Goal: Task Accomplishment & Management: Complete application form

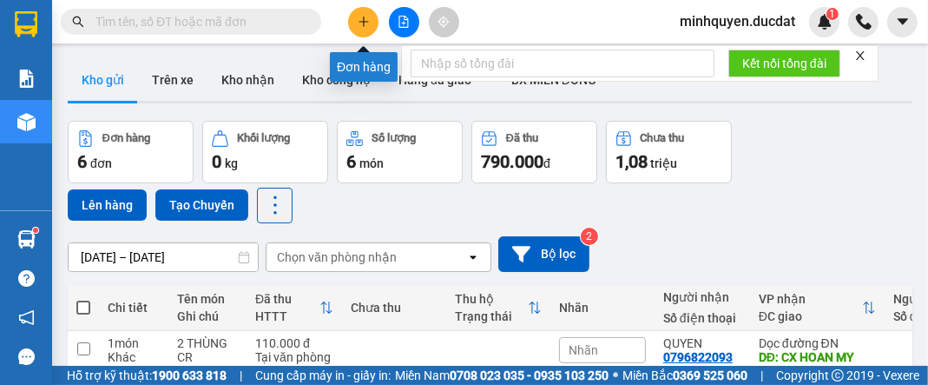
click at [362, 27] on icon "plus" at bounding box center [364, 22] width 12 height 12
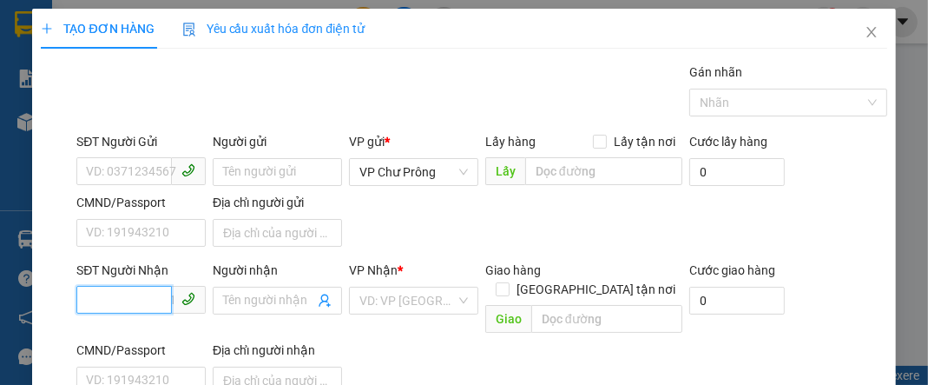
click at [154, 292] on input "SĐT Người Nhận" at bounding box center [124, 300] width 96 height 28
click at [116, 300] on input "0355959" at bounding box center [124, 300] width 96 height 28
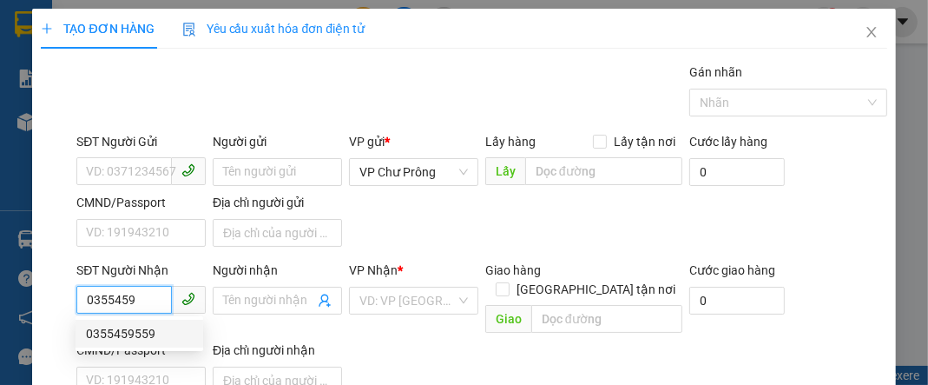
click at [142, 333] on div "0355459559" at bounding box center [139, 333] width 107 height 19
type input "0355459559"
type input "SỞ SAO"
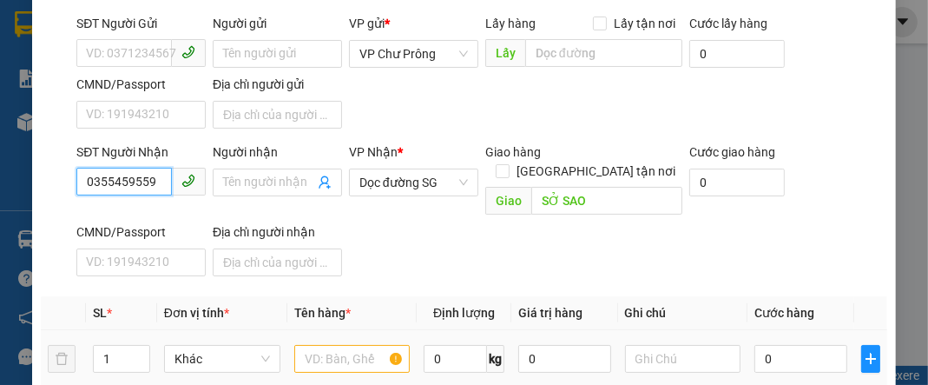
scroll to position [208, 0]
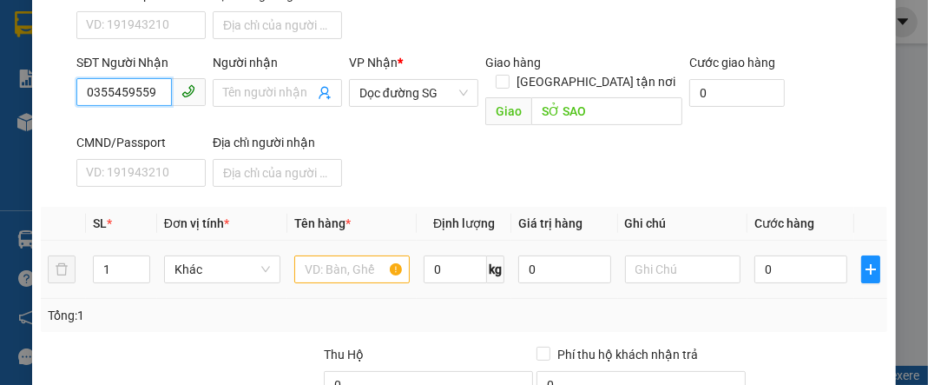
type input "0355459559"
click at [334, 255] on input "text" at bounding box center [352, 269] width 116 height 28
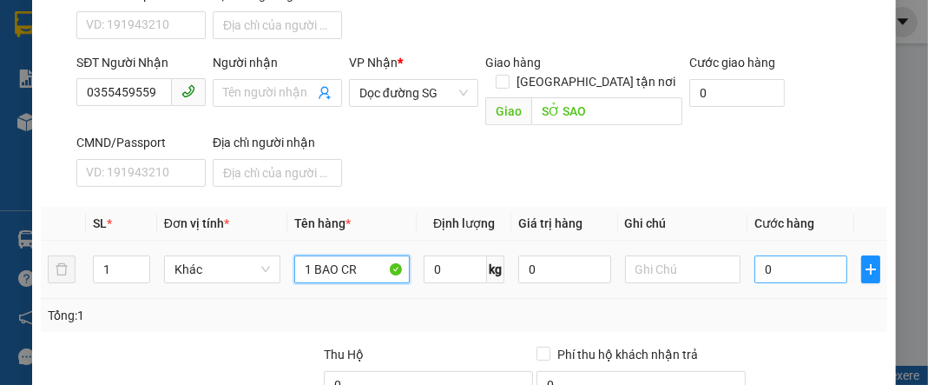
type input "1 BAO CR"
click at [810, 255] on input "0" at bounding box center [801, 269] width 92 height 28
type input "7"
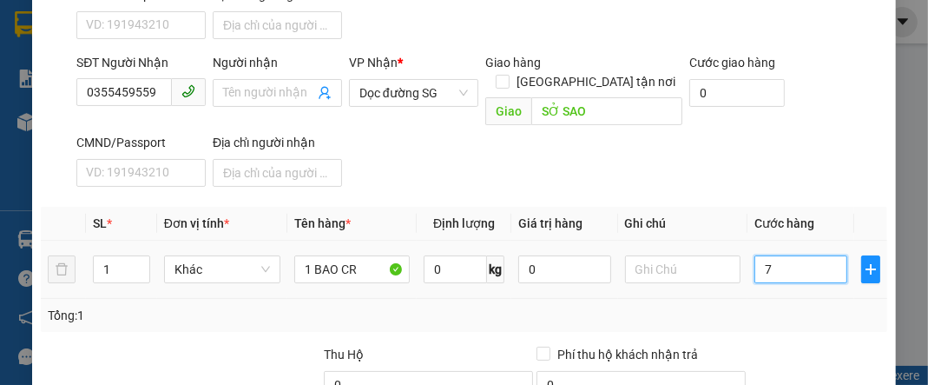
type input "70"
type input "700"
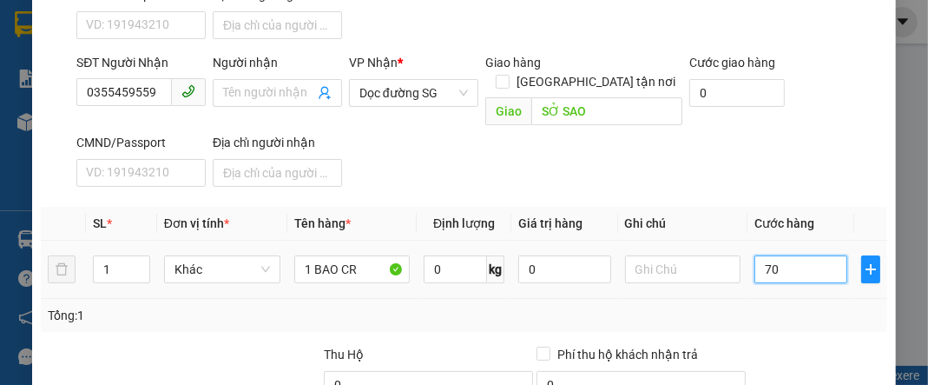
type input "700"
type input "7.000"
type input "70.000"
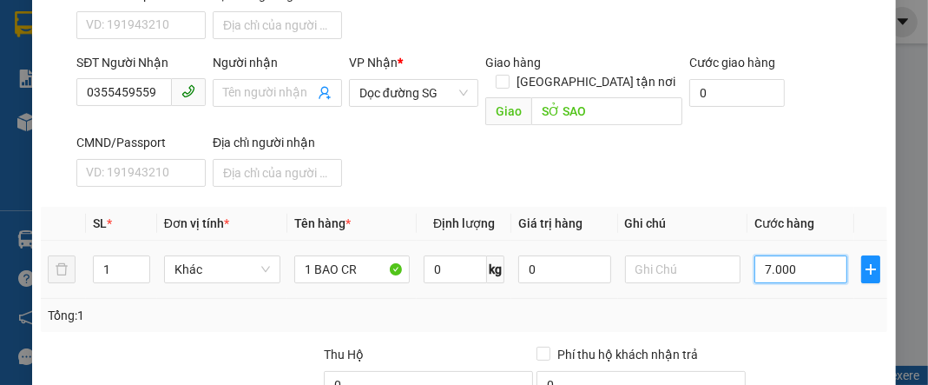
type input "70.000"
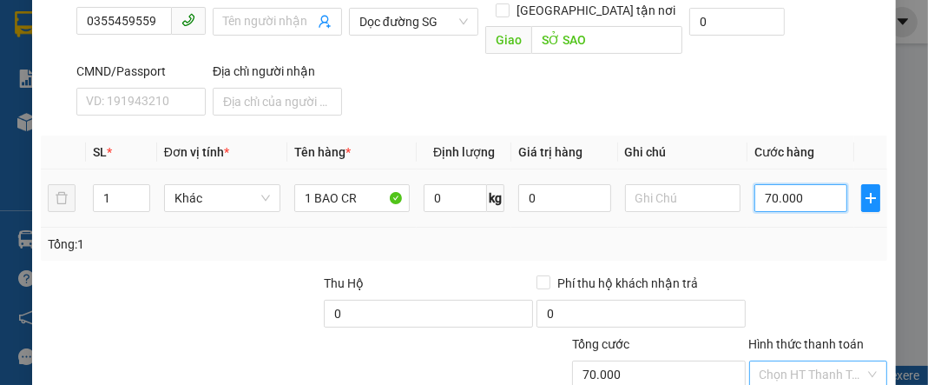
scroll to position [375, 0]
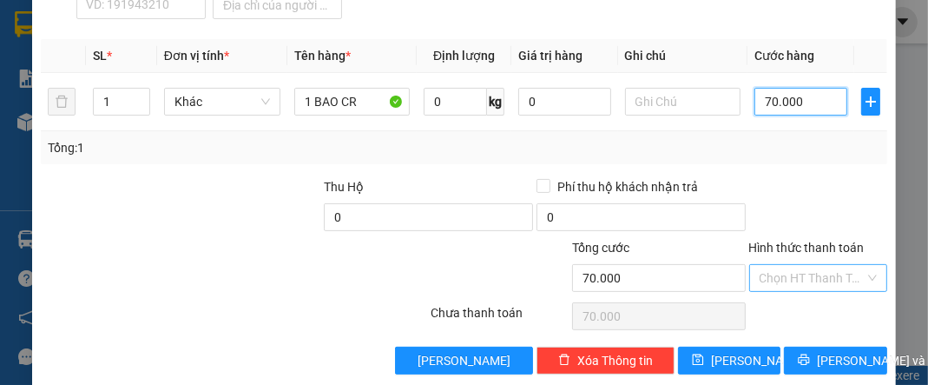
type input "70.000"
click at [785, 265] on input "Hình thức thanh toán" at bounding box center [812, 278] width 105 height 26
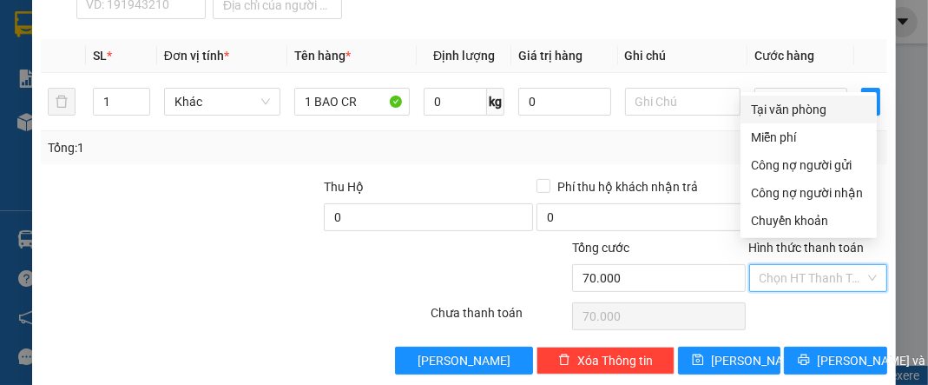
click at [788, 115] on div "Tại văn phòng" at bounding box center [808, 109] width 115 height 19
type input "0"
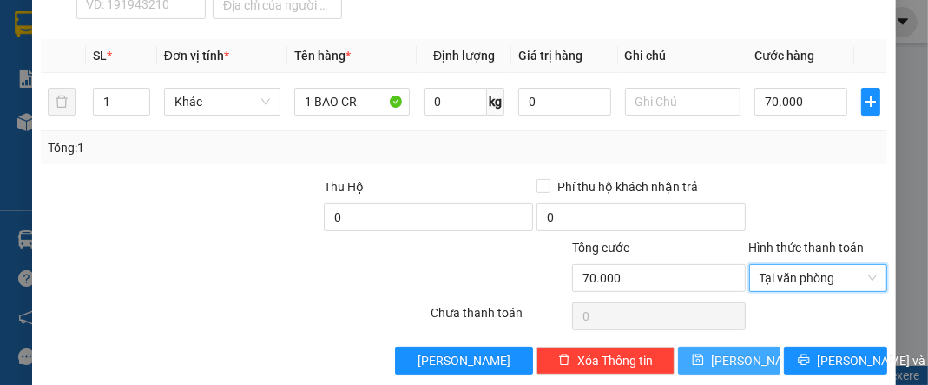
click at [750, 346] on button "[PERSON_NAME]" at bounding box center [729, 360] width 102 height 28
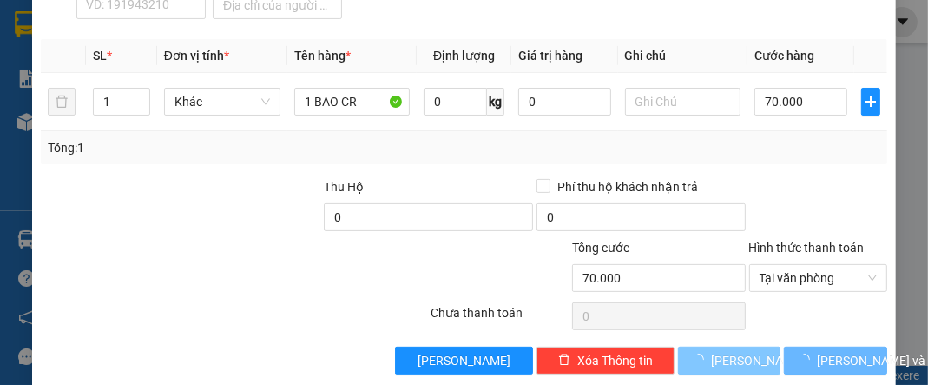
type input "0"
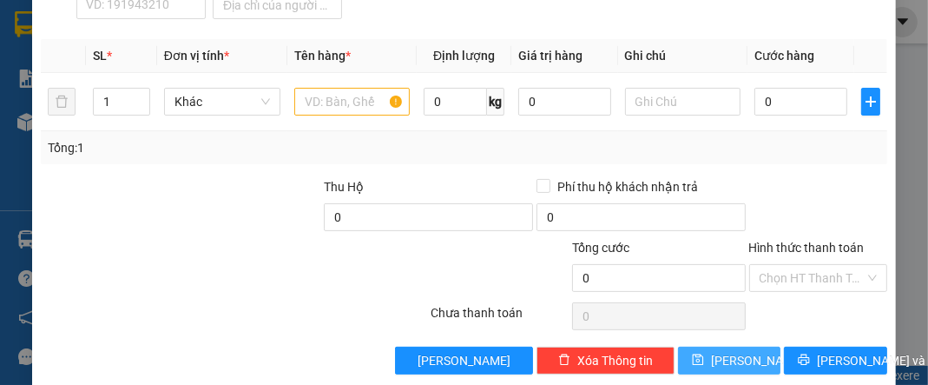
scroll to position [97, 0]
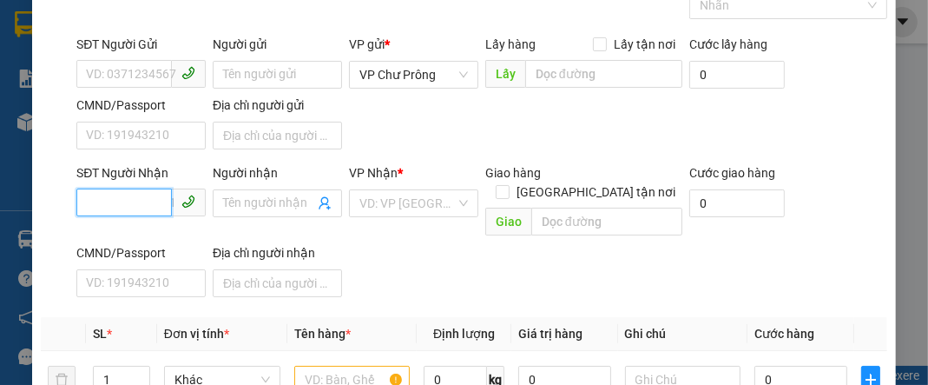
click at [124, 212] on input "SĐT Người Nhận" at bounding box center [124, 202] width 96 height 28
click at [120, 201] on input "0378408" at bounding box center [124, 202] width 96 height 28
click at [137, 195] on input "0378908" at bounding box center [124, 202] width 96 height 28
click at [115, 202] on input "0378908" at bounding box center [124, 202] width 96 height 28
click at [142, 201] on input "0378408" at bounding box center [124, 202] width 96 height 28
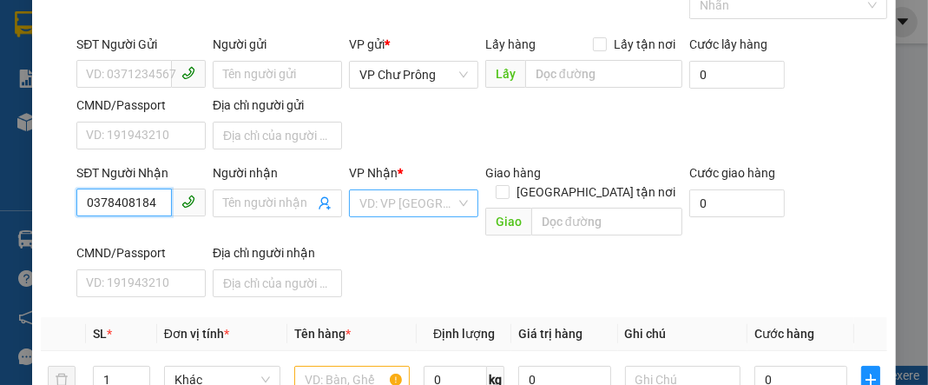
type input "0378408184"
click at [381, 198] on body "Kết quả tìm kiếm ( 0 ) Bộ lọc No Data minhquyen.ducdat 1 Báo cáo Doanh số tạo đ…" at bounding box center [464, 192] width 928 height 385
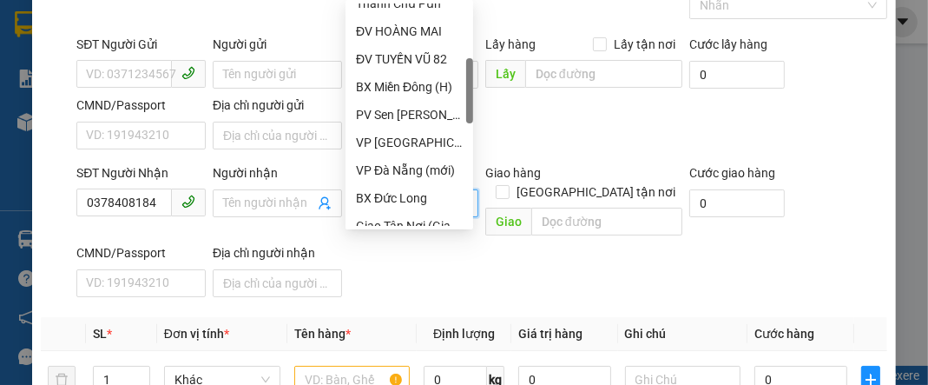
scroll to position [347, 0]
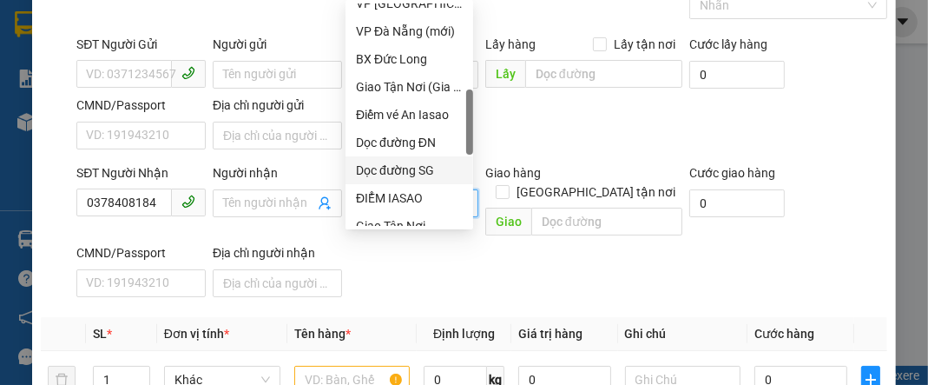
click at [436, 176] on div "Dọc đường SG" at bounding box center [409, 170] width 107 height 19
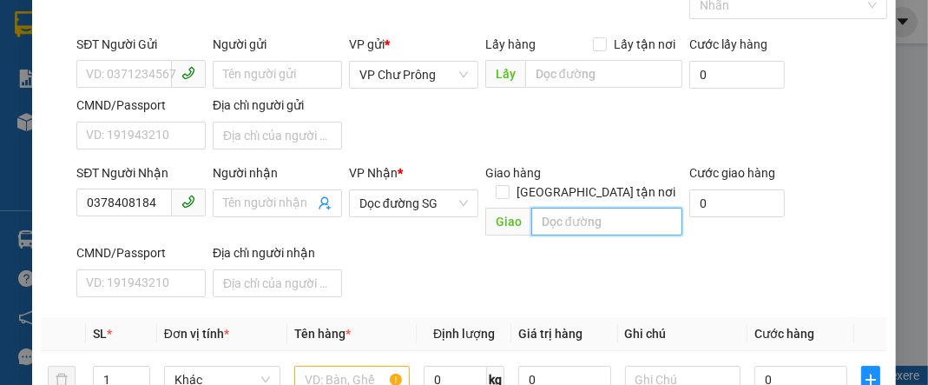
click at [621, 208] on input "text" at bounding box center [606, 222] width 151 height 28
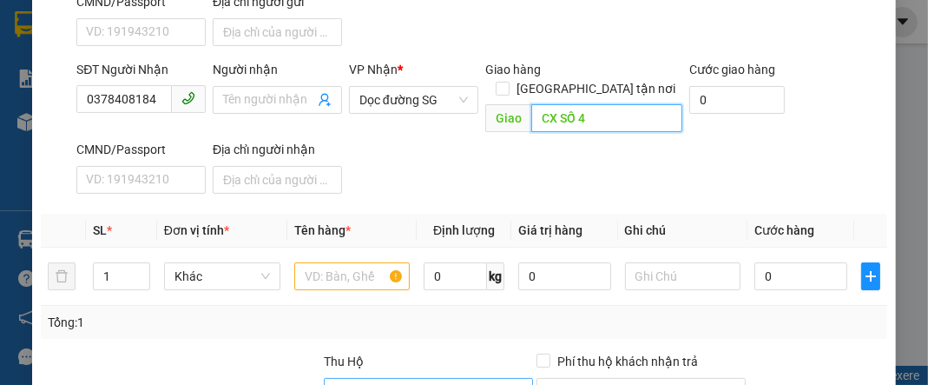
scroll to position [306, 0]
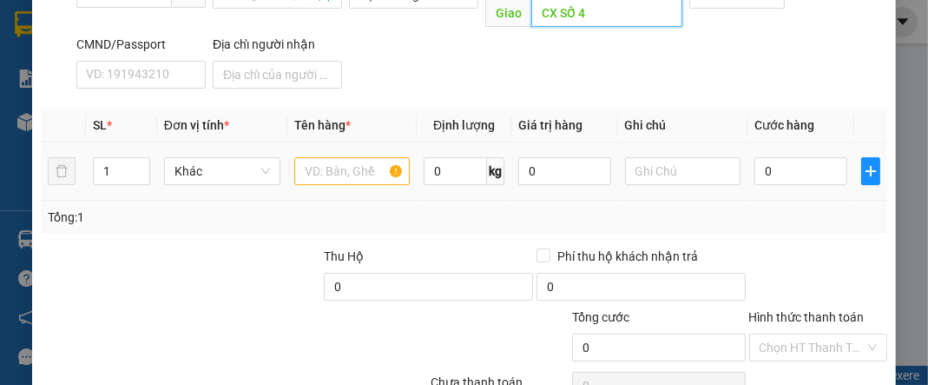
type input "CX SỐ 4"
click at [344, 157] on input "text" at bounding box center [352, 171] width 116 height 28
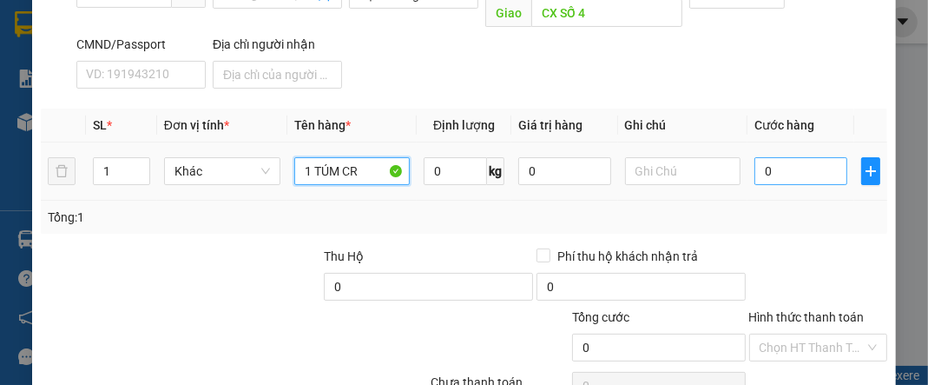
type input "1 TÚM CR"
click at [786, 157] on input "0" at bounding box center [801, 171] width 92 height 28
type input "5"
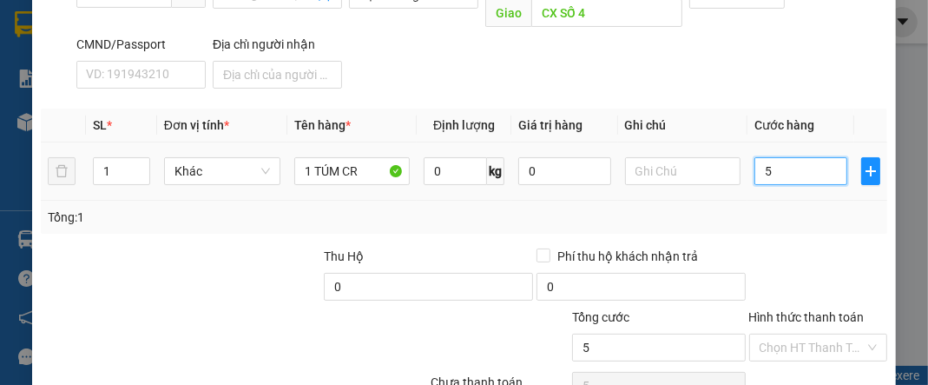
type input "50"
type input "500"
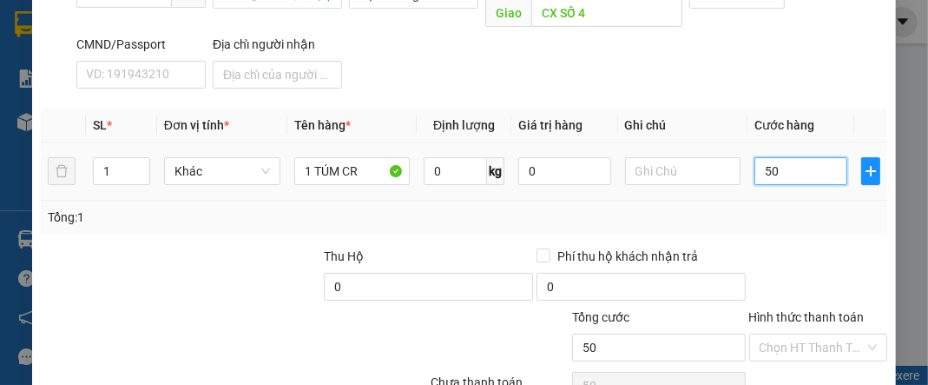
type input "500"
type input "5.000"
type input "50.000"
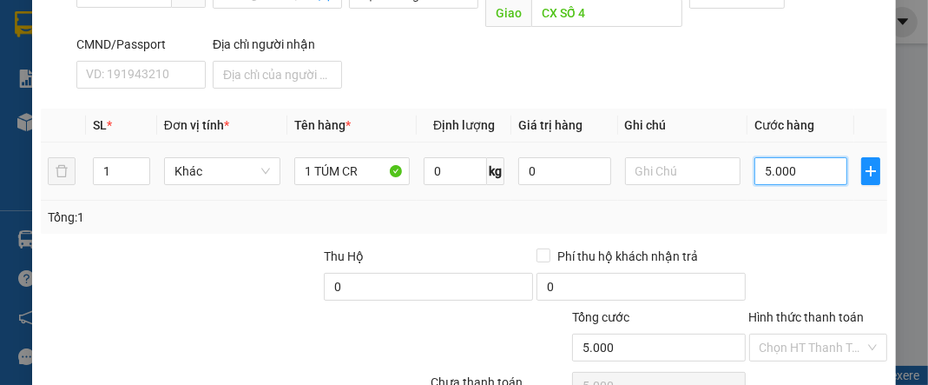
type input "50.000"
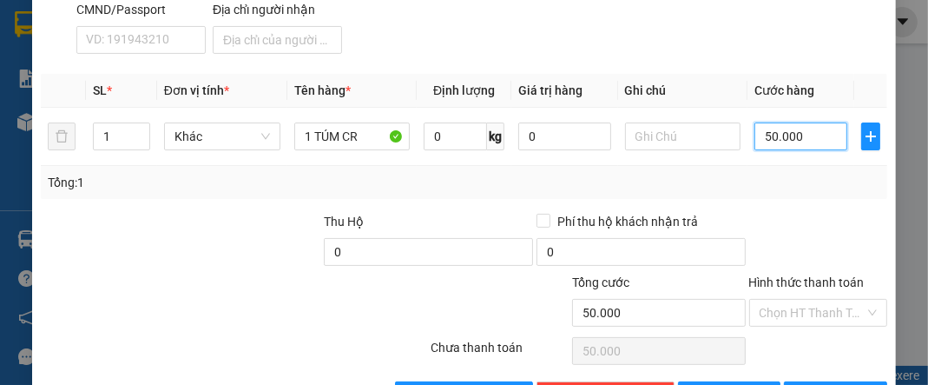
scroll to position [375, 0]
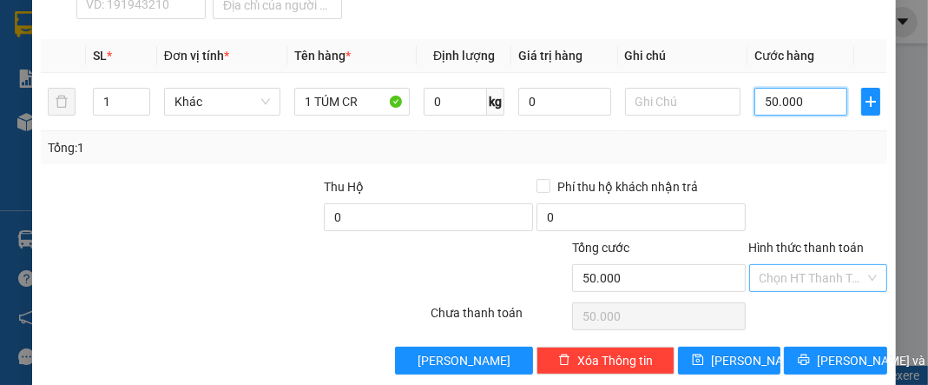
type input "50.000"
click at [791, 265] on input "Hình thức thanh toán" at bounding box center [812, 278] width 105 height 26
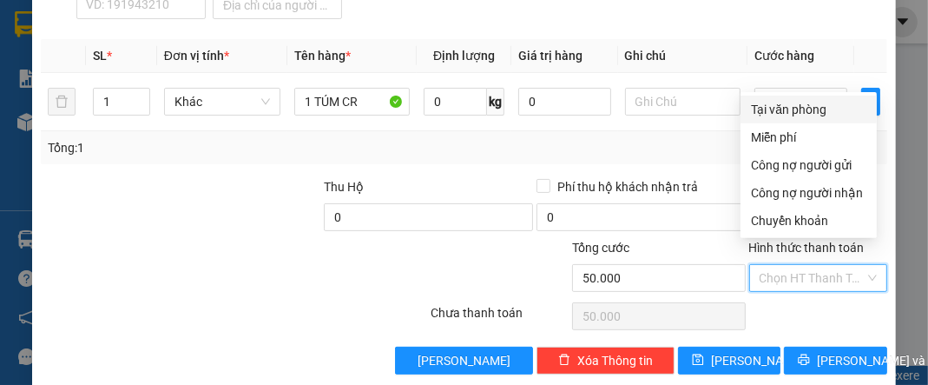
click at [823, 114] on div "Tại văn phòng" at bounding box center [808, 109] width 115 height 19
type input "0"
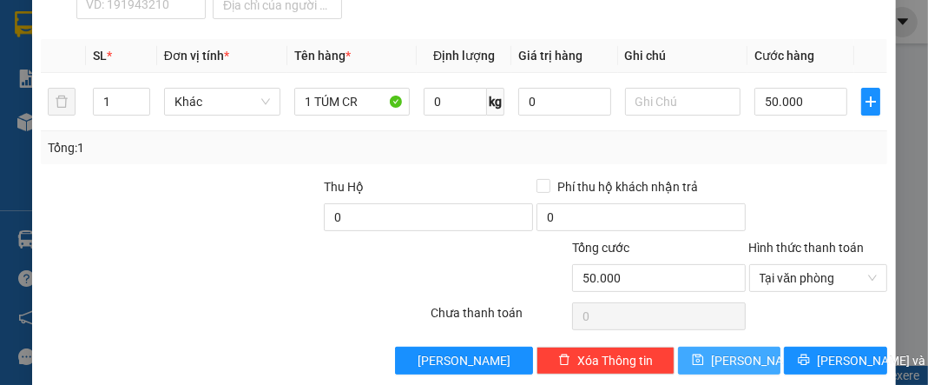
click at [754, 346] on button "[PERSON_NAME]" at bounding box center [729, 360] width 102 height 28
type input "0"
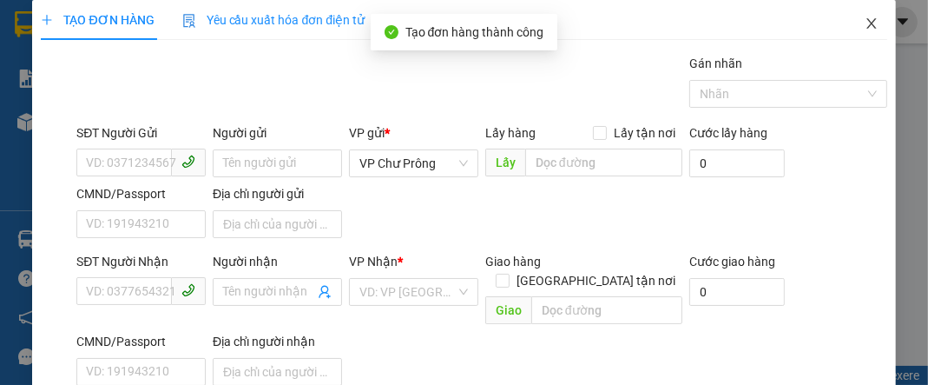
scroll to position [0, 0]
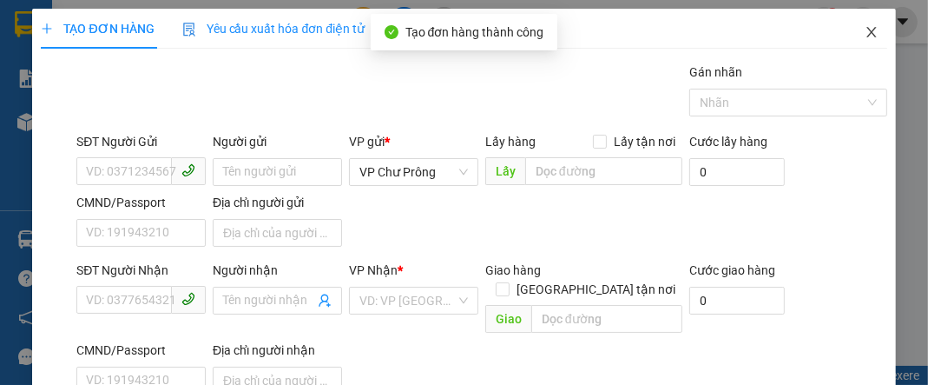
click at [865, 34] on icon "close" at bounding box center [872, 32] width 14 height 14
